Goal: Transaction & Acquisition: Purchase product/service

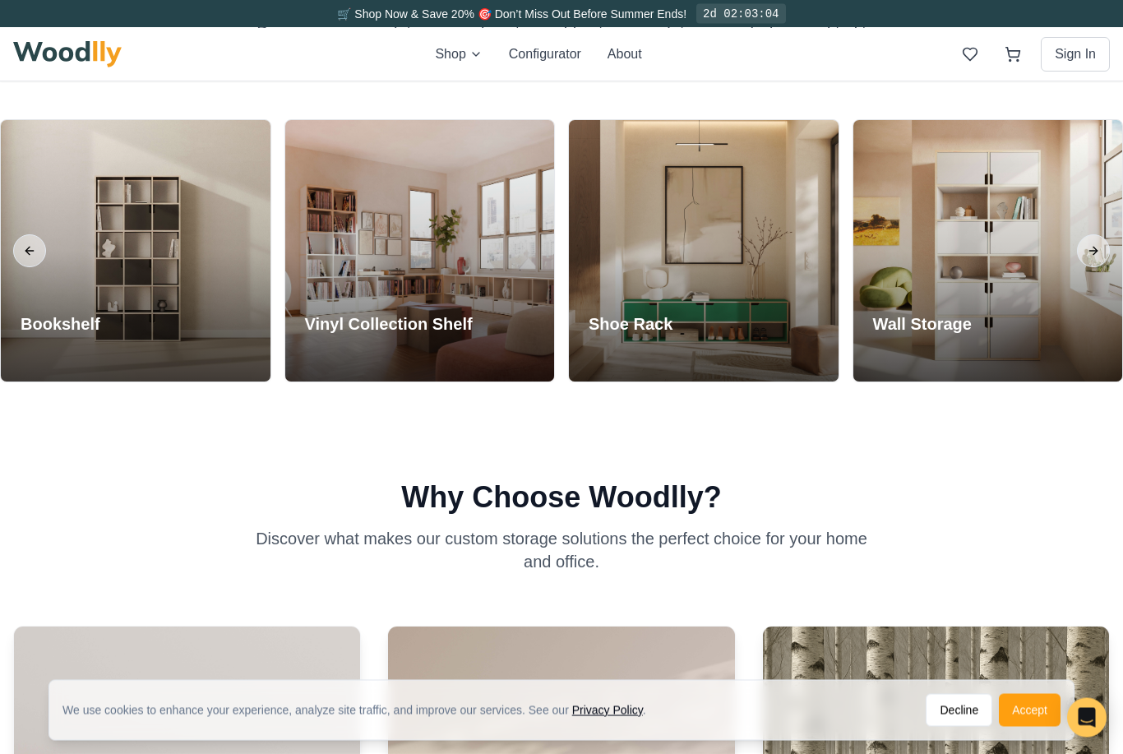
scroll to position [1502, 0]
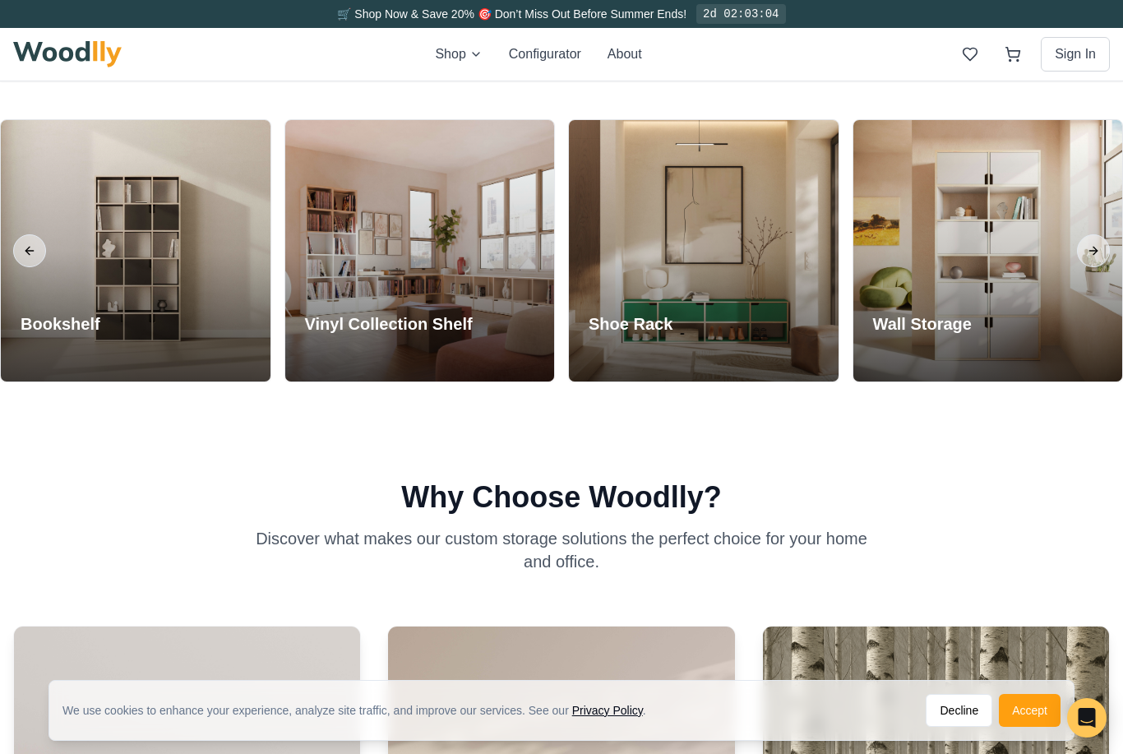
click at [1086, 267] on button "Next slide" at bounding box center [1093, 250] width 33 height 33
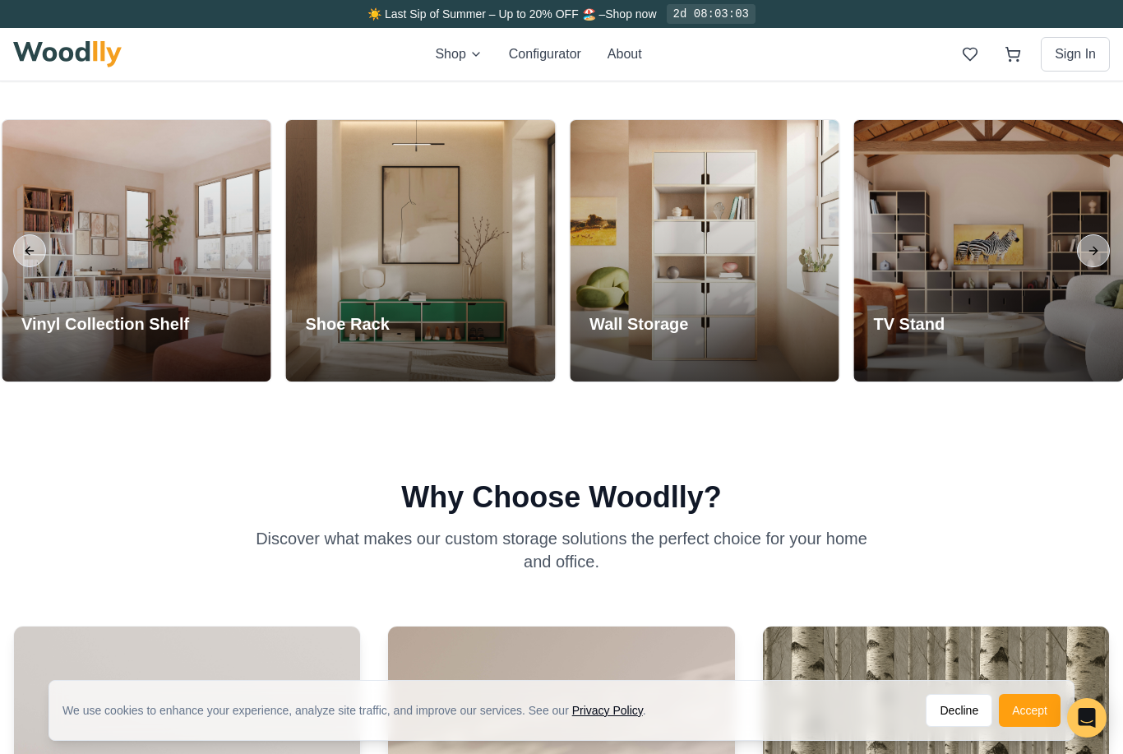
click at [1089, 267] on button "Next slide" at bounding box center [1093, 250] width 33 height 33
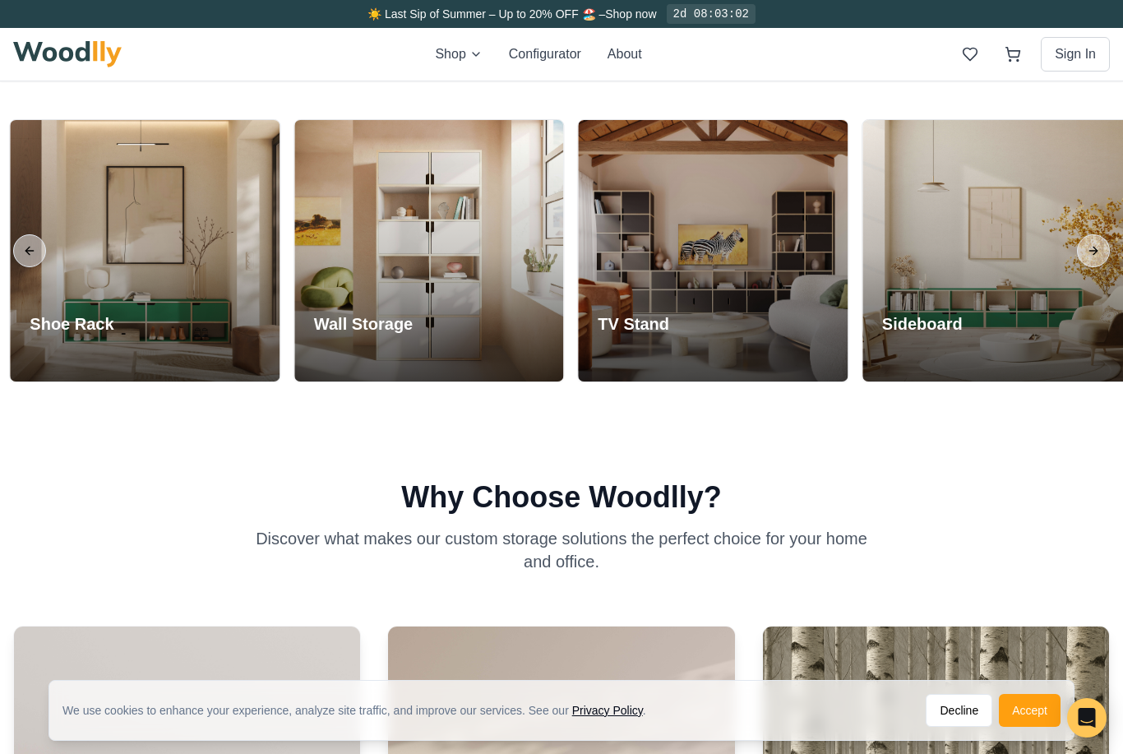
click at [1093, 267] on button "Next slide" at bounding box center [1093, 250] width 33 height 33
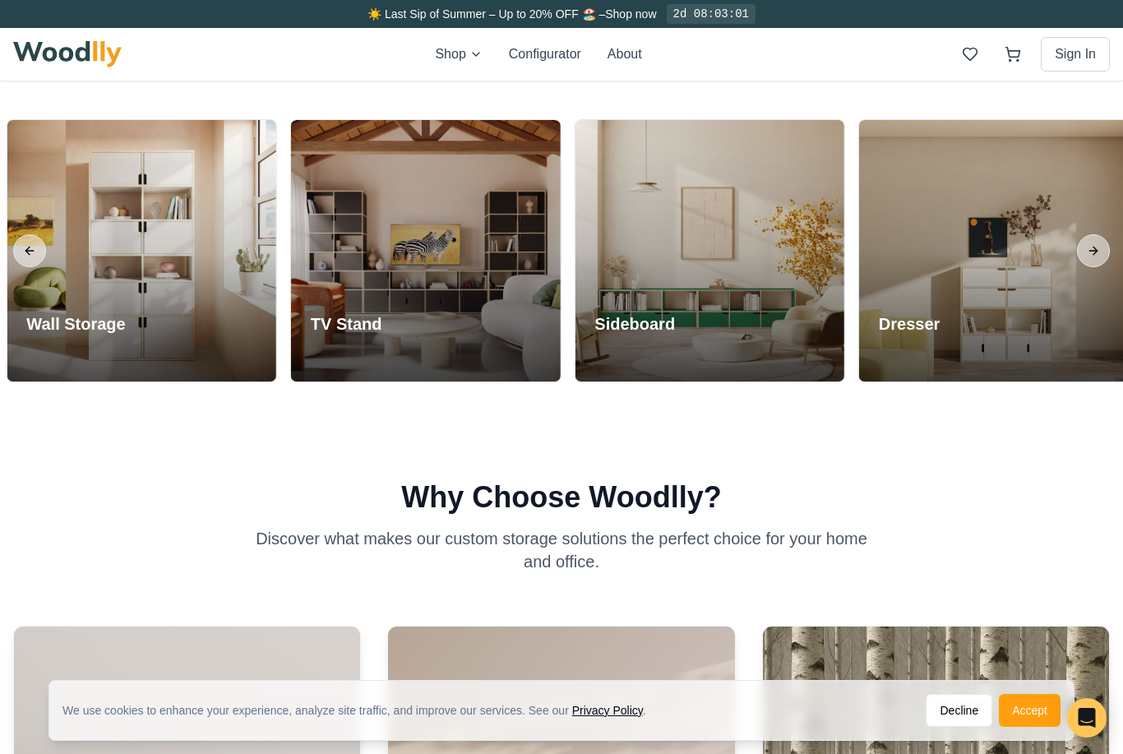
click at [1094, 267] on button "Next slide" at bounding box center [1093, 250] width 33 height 33
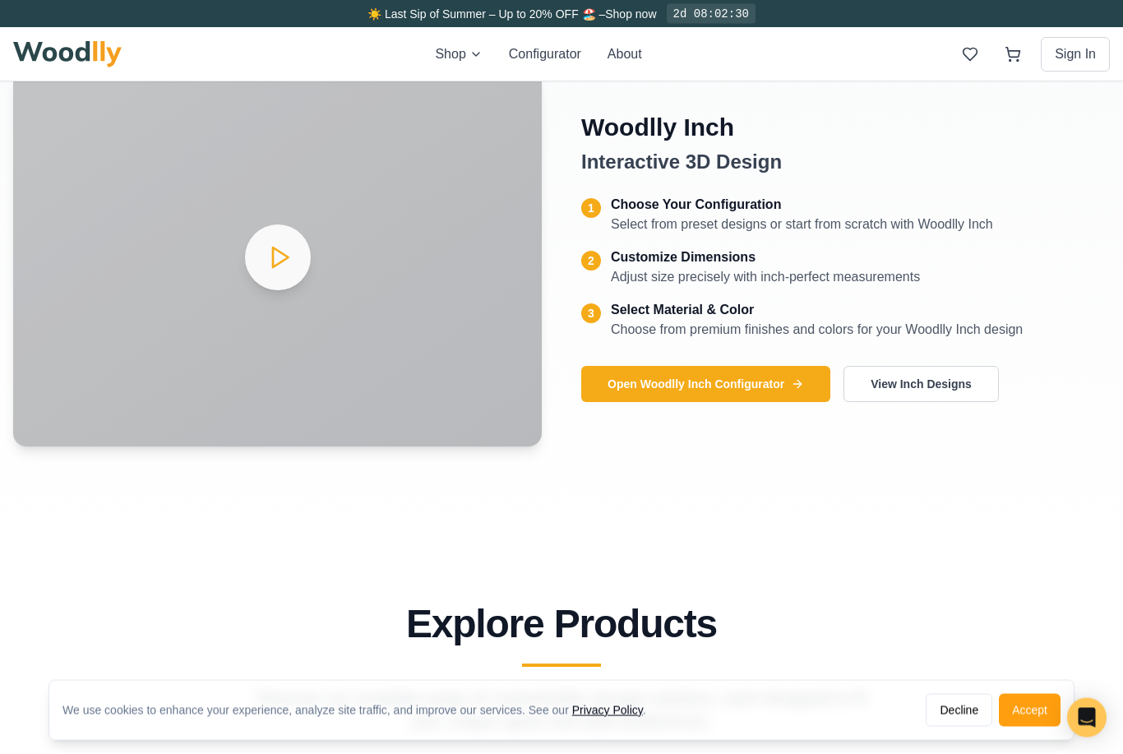
scroll to position [836, 0]
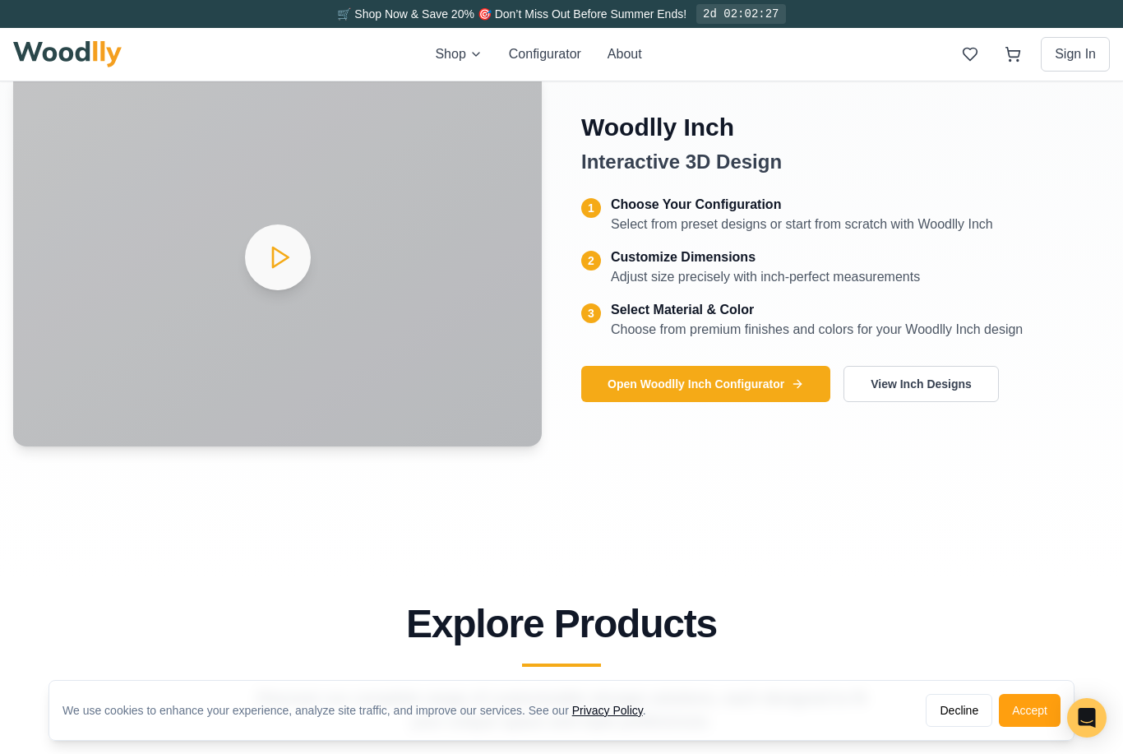
click at [720, 402] on button "Open Woodlly Inch Configurator" at bounding box center [705, 384] width 249 height 36
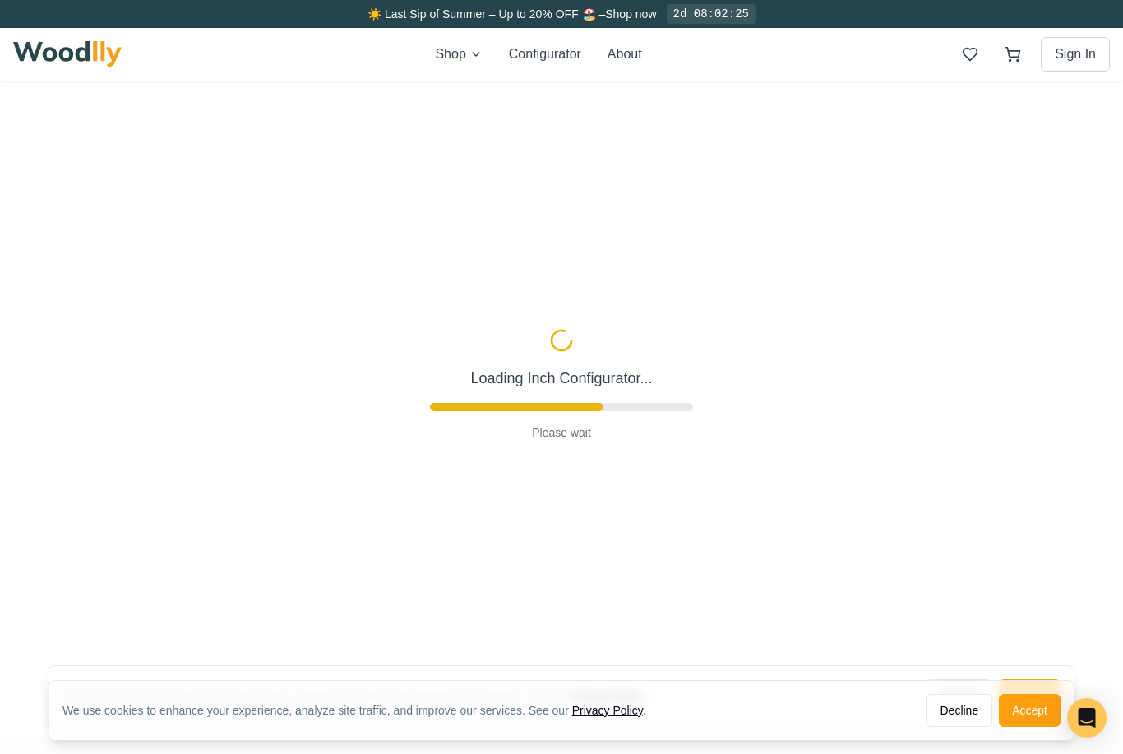
type input "63"
type input "2"
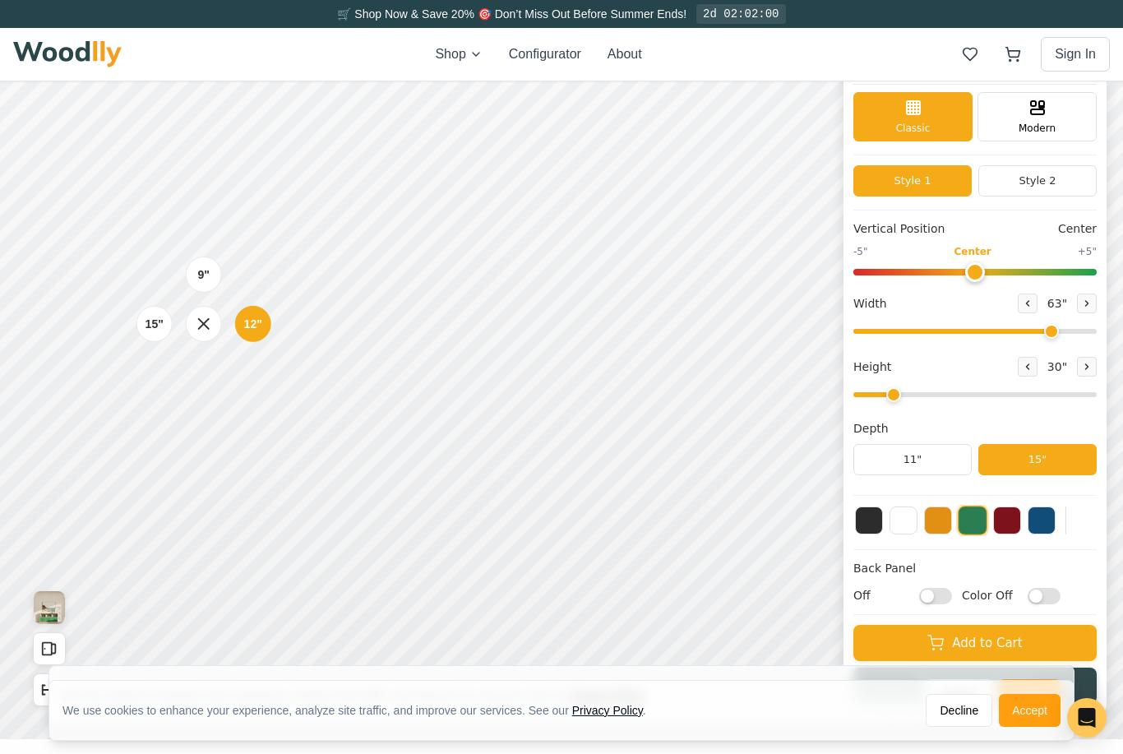
click at [1040, 121] on span "Modern" at bounding box center [1036, 128] width 37 height 15
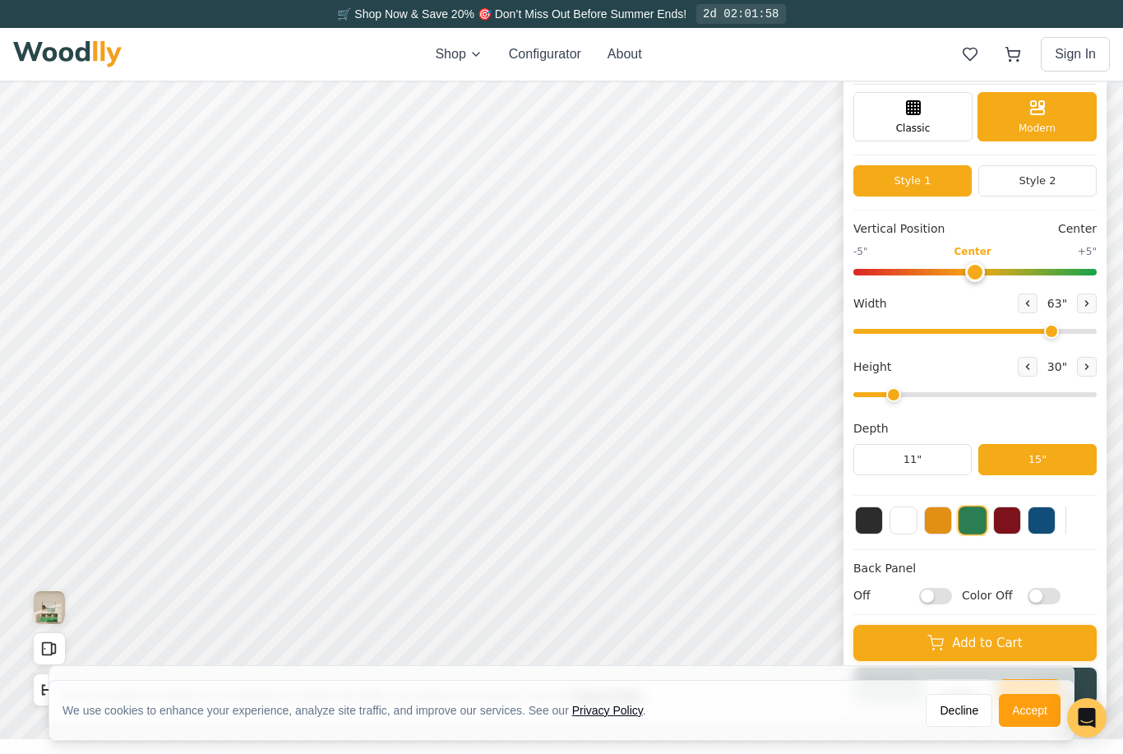
click at [957, 115] on div "Classic" at bounding box center [912, 116] width 119 height 49
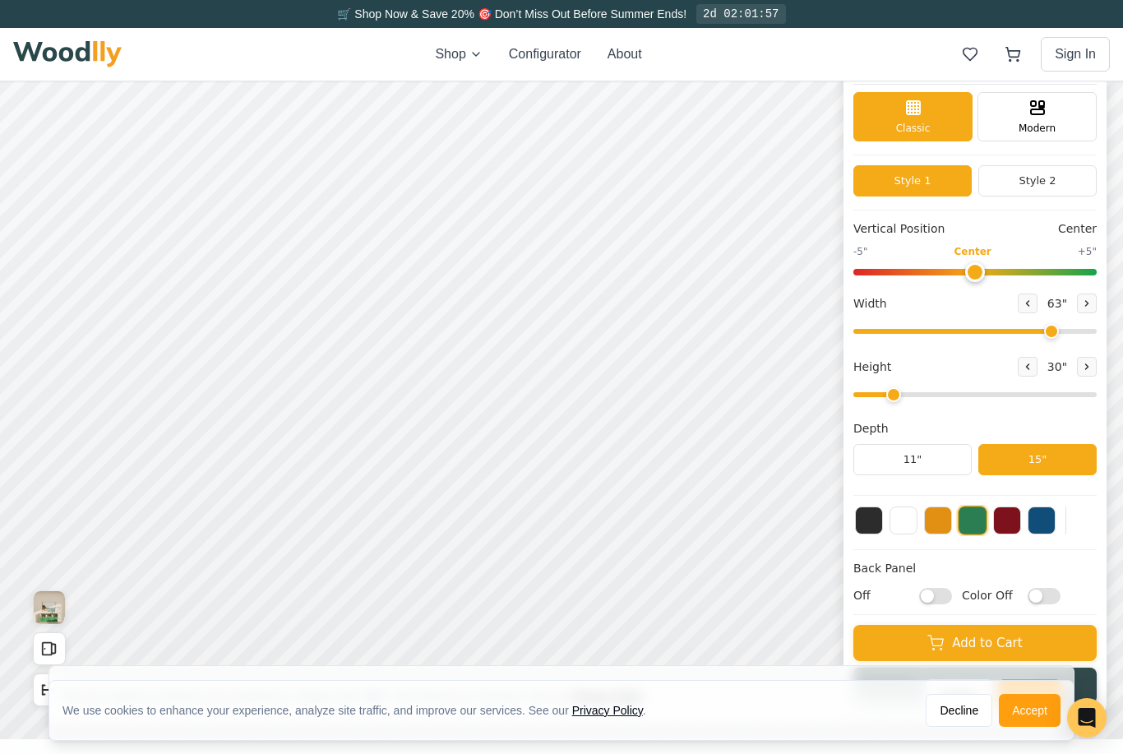
click at [1062, 178] on button "Style 2" at bounding box center [1037, 180] width 118 height 31
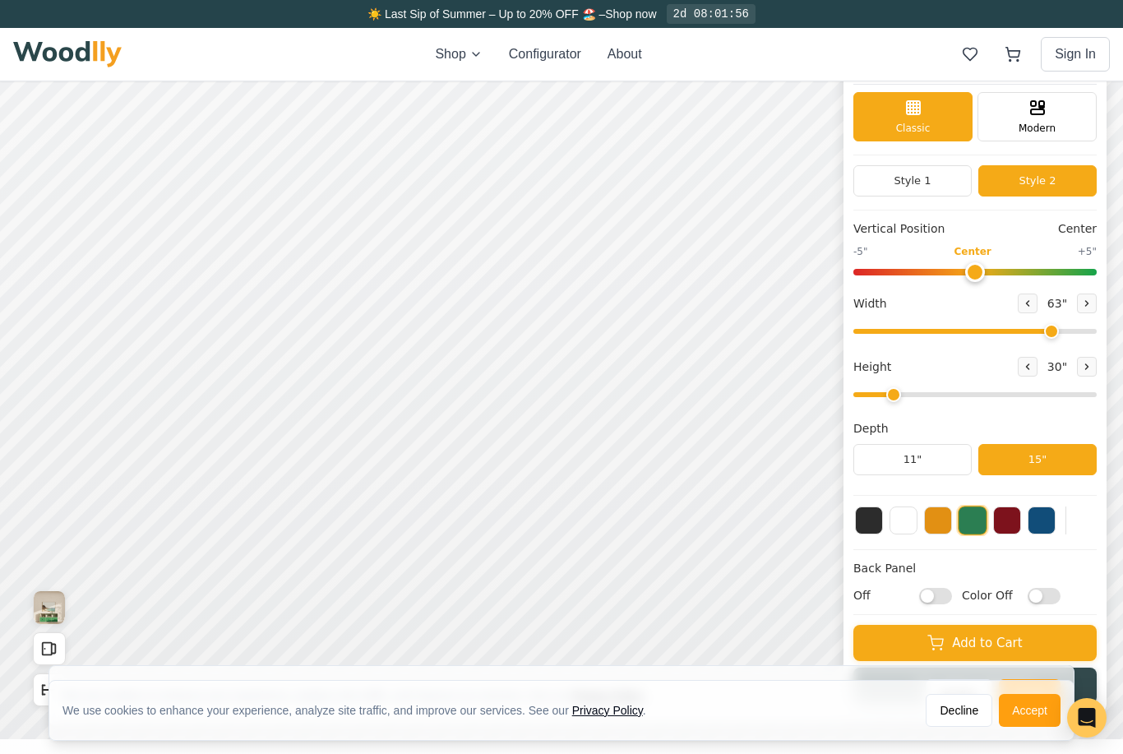
click at [947, 166] on button "Style 1" at bounding box center [912, 180] width 118 height 31
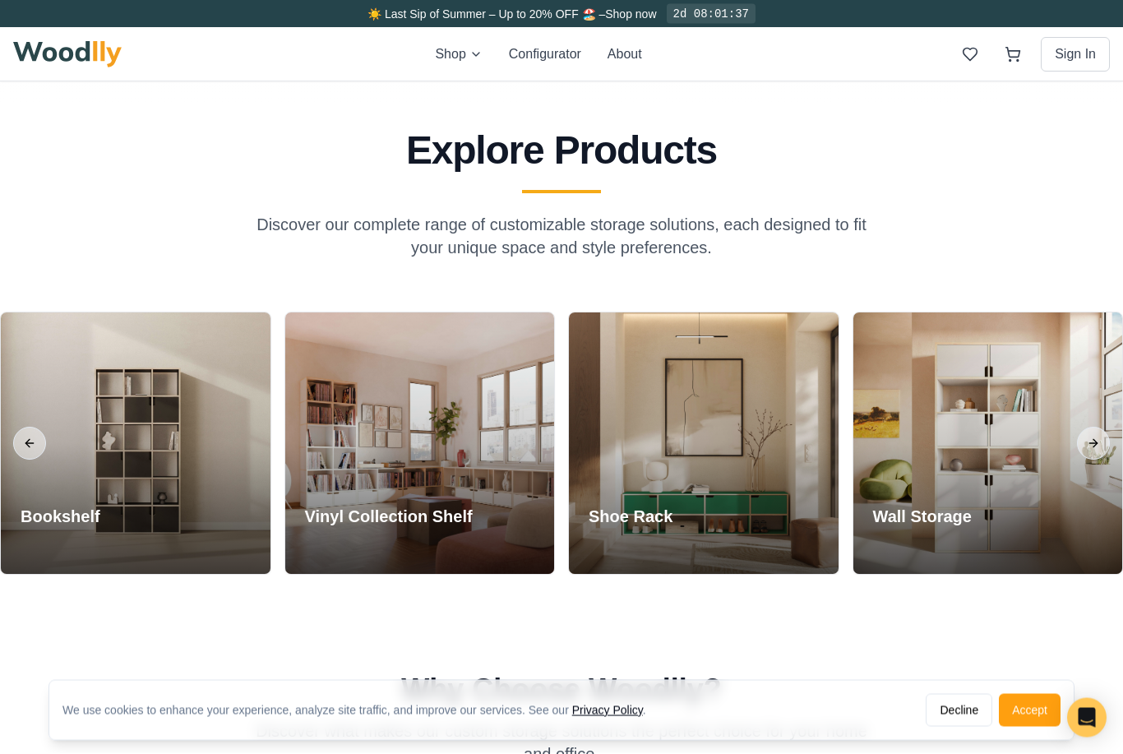
scroll to position [1310, 0]
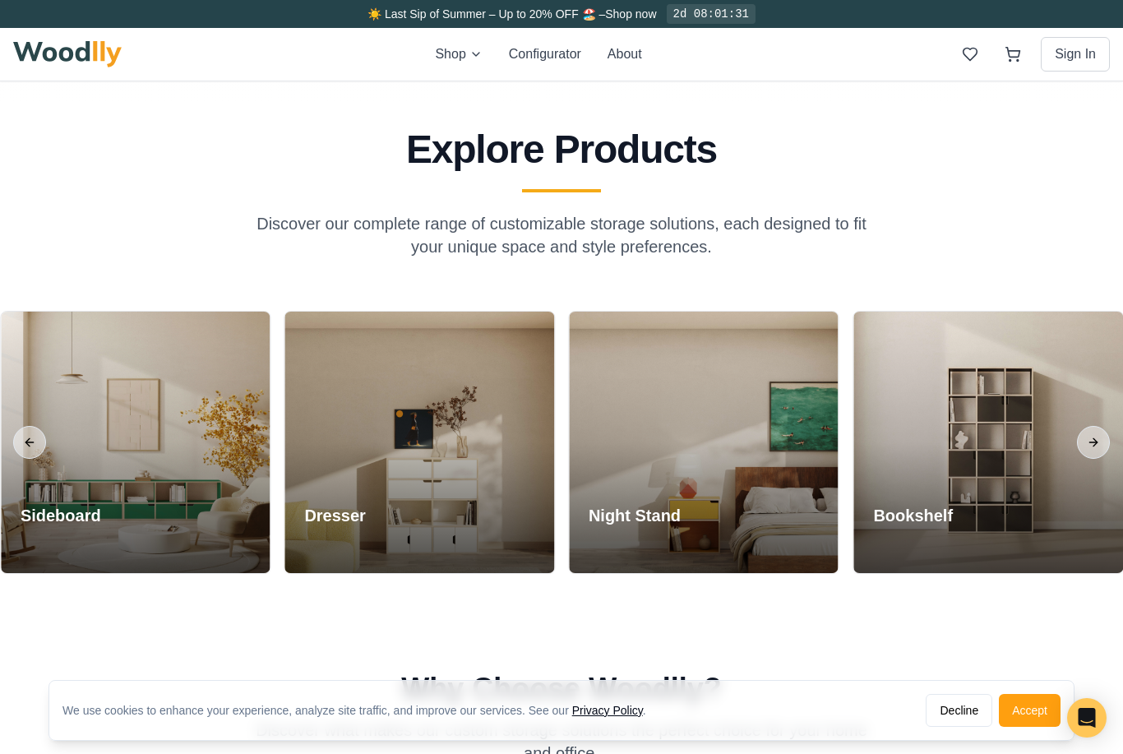
click at [998, 462] on div at bounding box center [988, 442] width 270 height 261
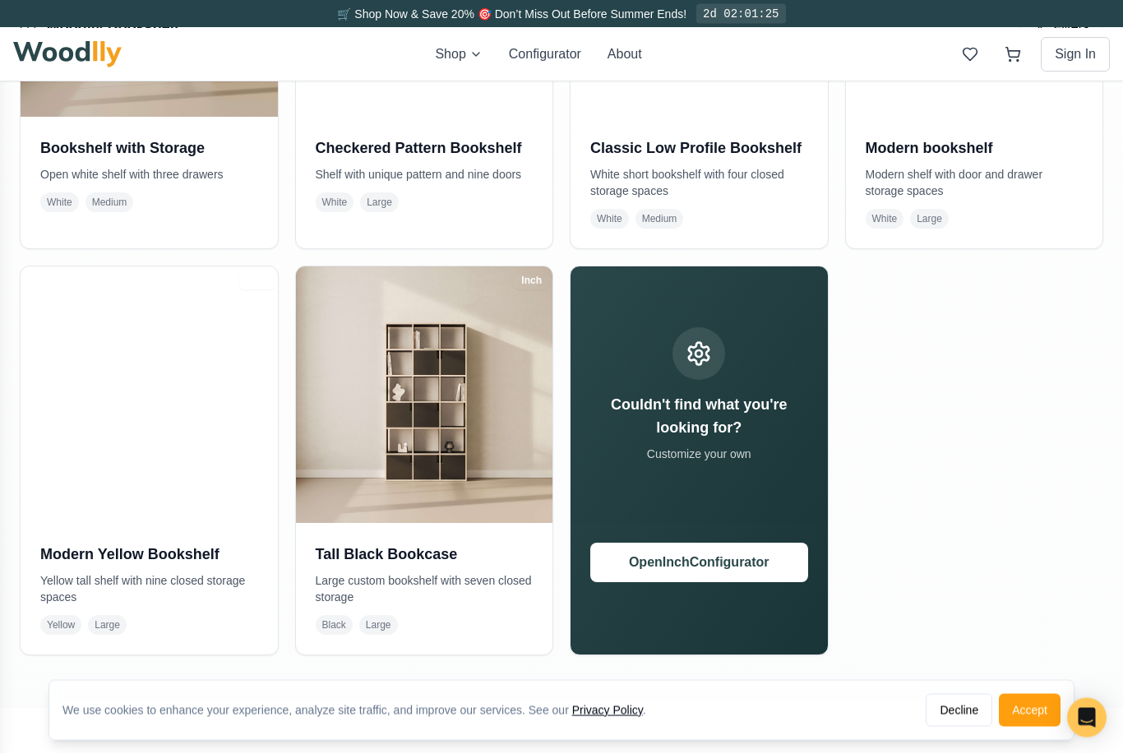
scroll to position [590, 0]
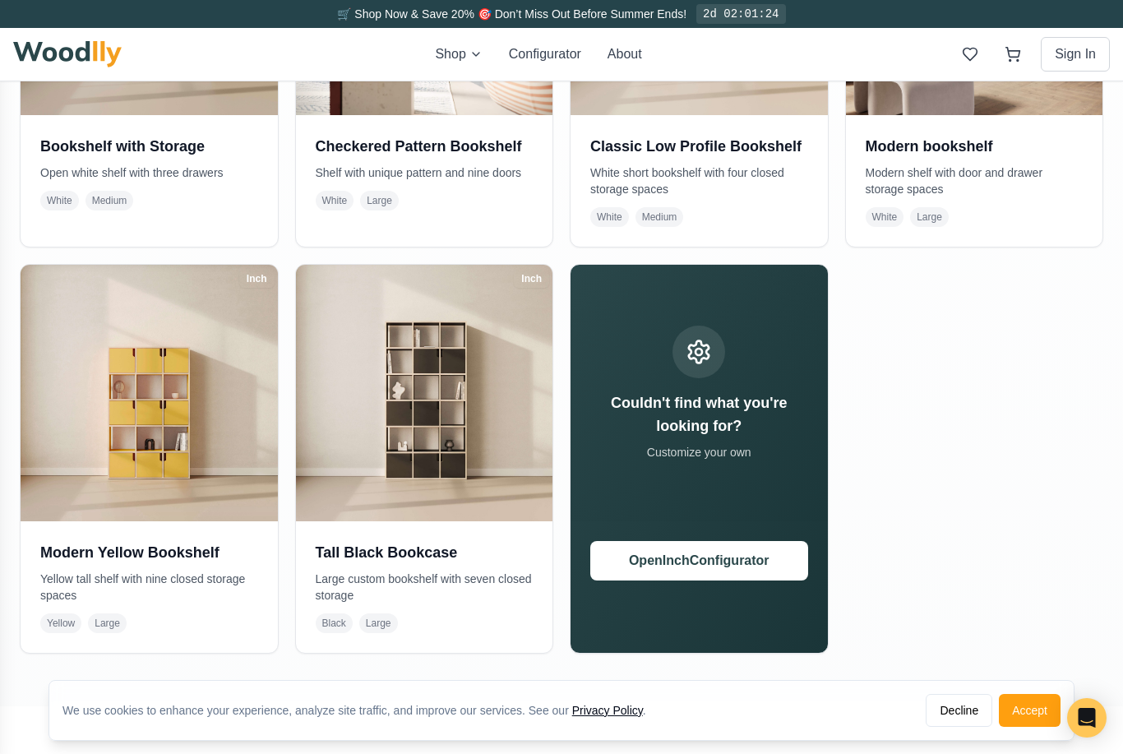
click at [714, 454] on p "Customize your own" at bounding box center [699, 452] width 218 height 16
click at [698, 572] on button "Open Inch Configurator" at bounding box center [699, 560] width 218 height 39
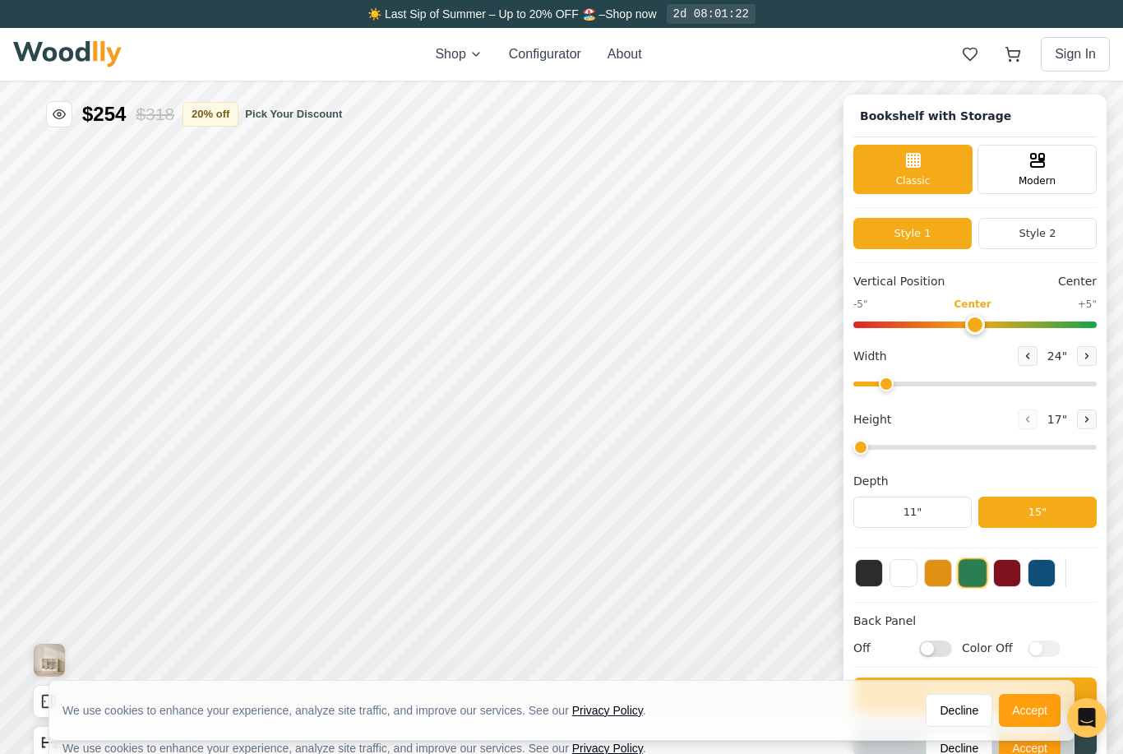
type input "57"
type input "4"
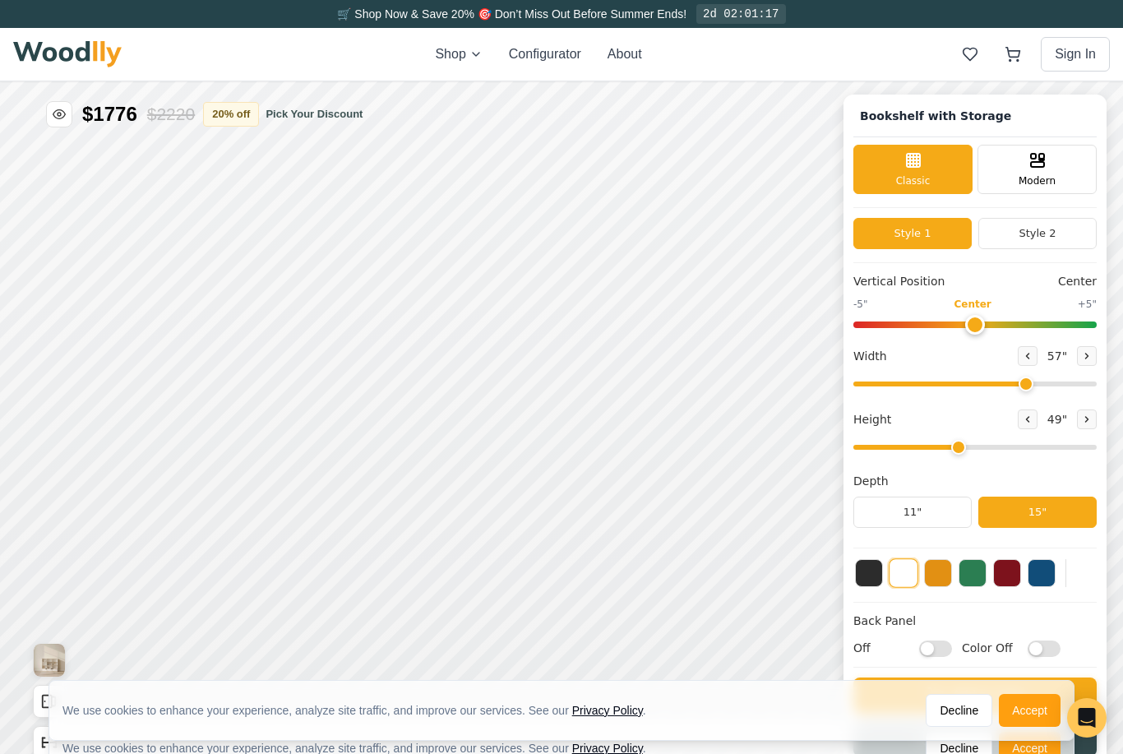
click at [1035, 727] on button "Accept" at bounding box center [1030, 710] width 62 height 33
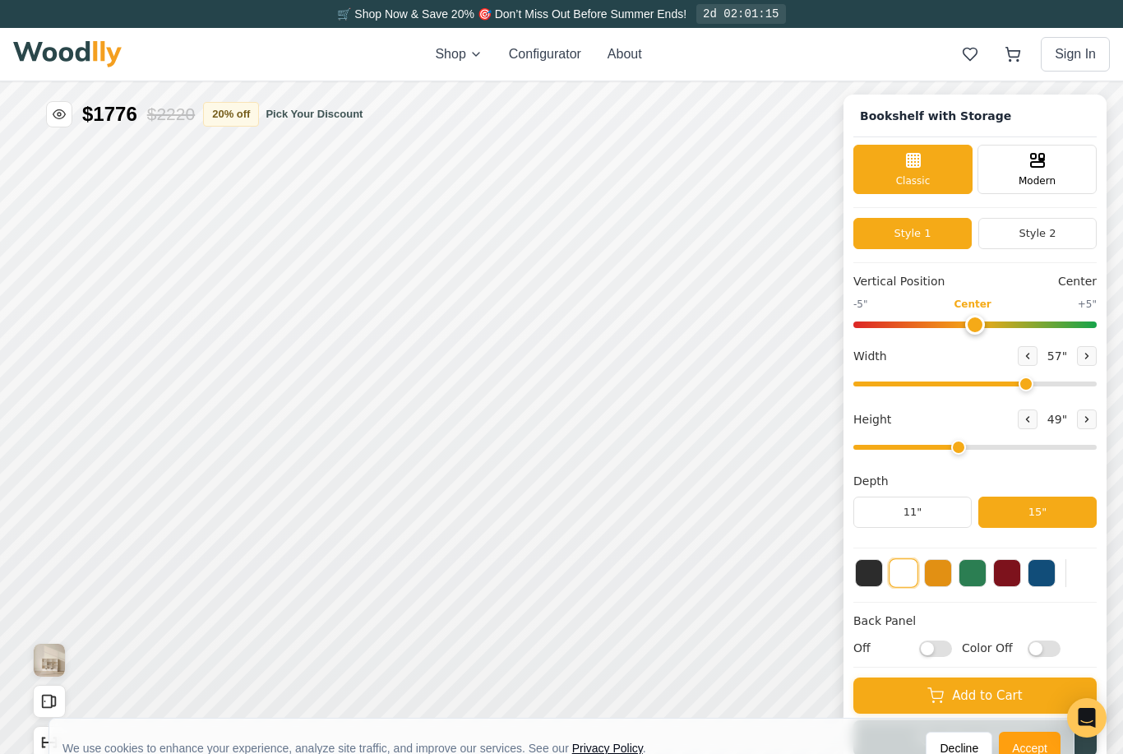
click at [1033, 753] on button "Accept" at bounding box center [1030, 748] width 62 height 33
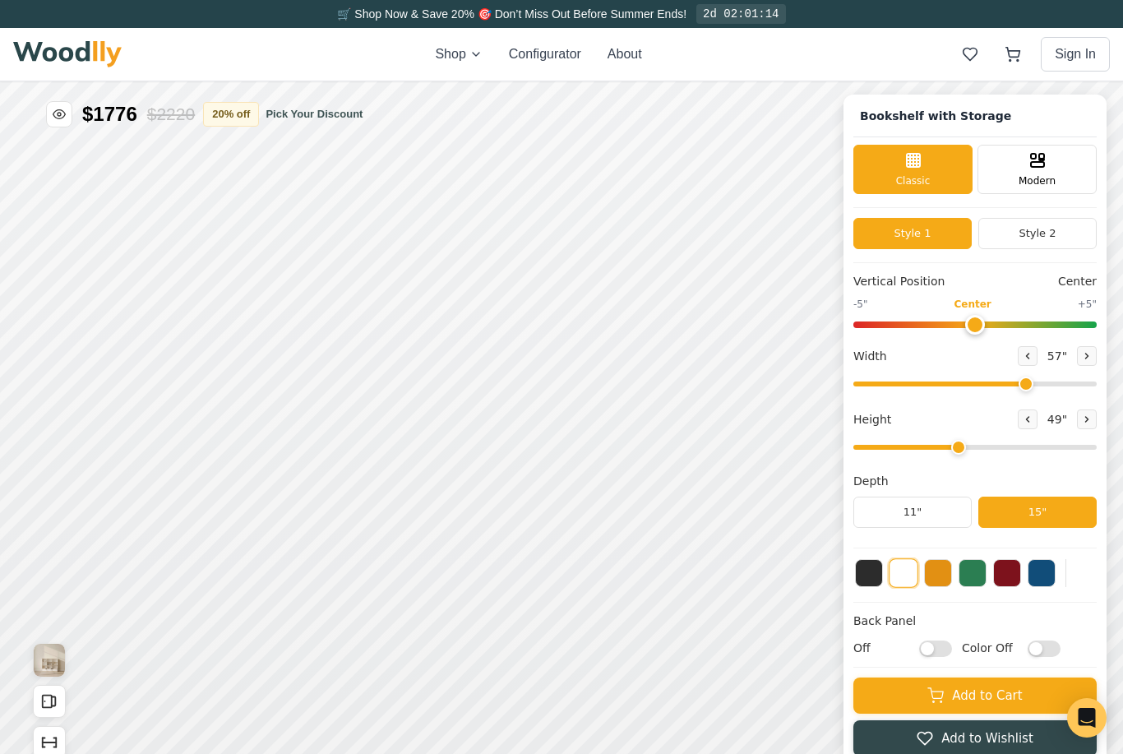
click at [58, 714] on button "Open All Doors and Drawers" at bounding box center [49, 701] width 33 height 33
click at [57, 705] on icon "Open All Doors and Drawers" at bounding box center [49, 701] width 18 height 18
click at [62, 699] on button "Open All Doors and Drawers" at bounding box center [49, 701] width 33 height 33
click at [56, 745] on icon "Show Dimensions" at bounding box center [56, 742] width 0 height 9
click at [60, 738] on button "Show Dimensions" at bounding box center [49, 742] width 33 height 33
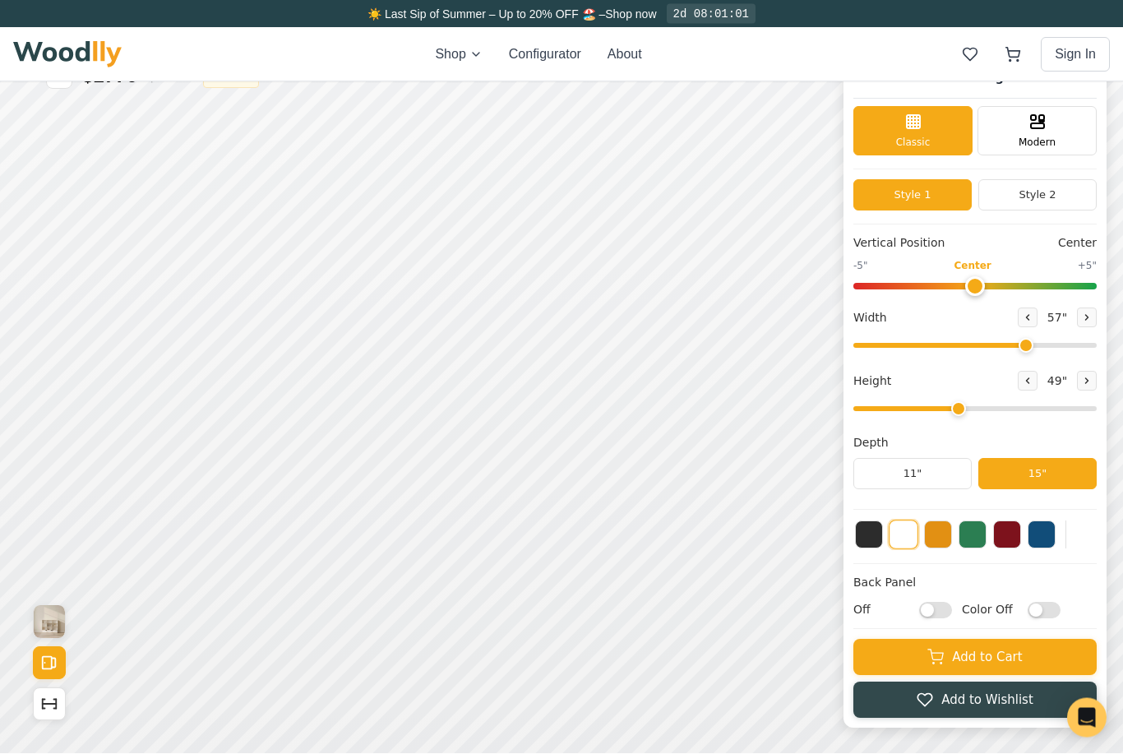
scroll to position [30, 0]
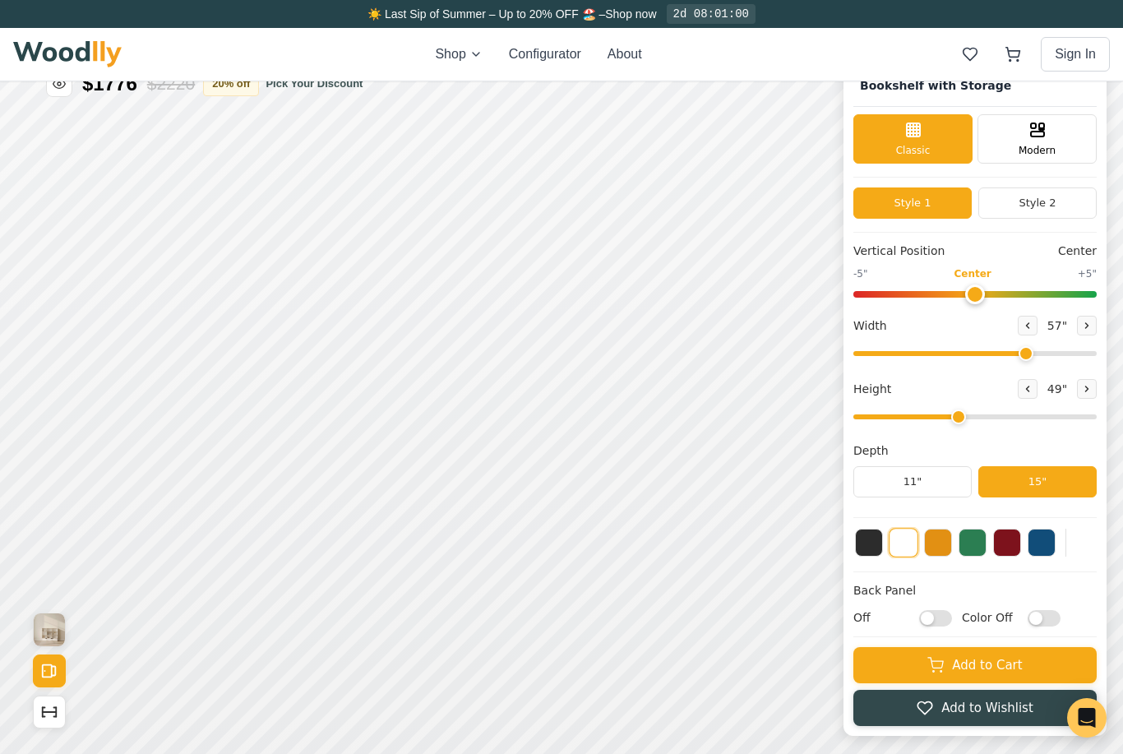
click at [935, 546] on button at bounding box center [938, 543] width 28 height 28
click at [866, 551] on button at bounding box center [869, 543] width 28 height 28
click at [901, 600] on div "Back Panel Off Color Off" at bounding box center [974, 609] width 243 height 55
